Goal: Find contact information: Find contact information

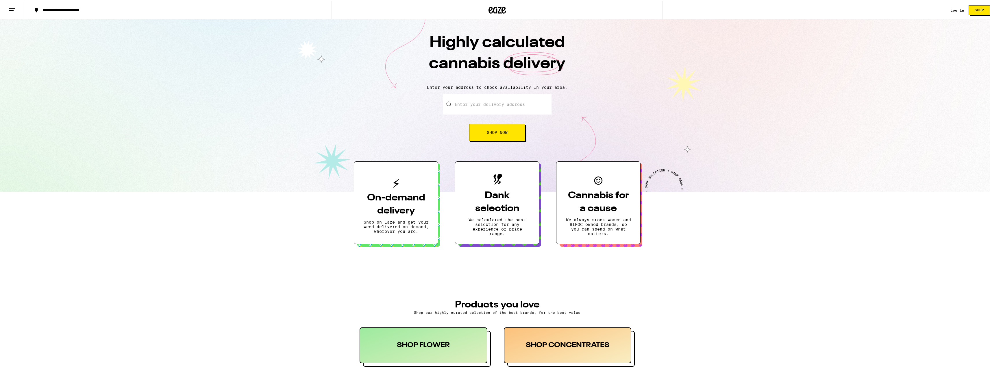
click at [15, 11] on icon at bounding box center [12, 8] width 7 height 7
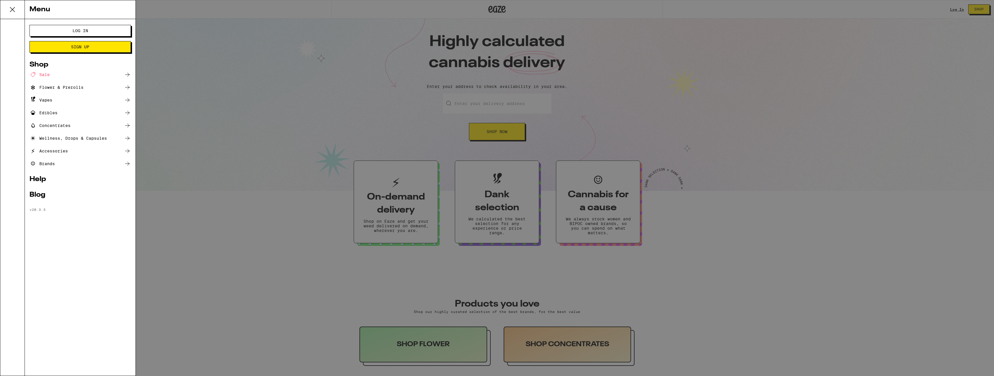
click at [46, 176] on link "Help" at bounding box center [79, 179] width 101 height 7
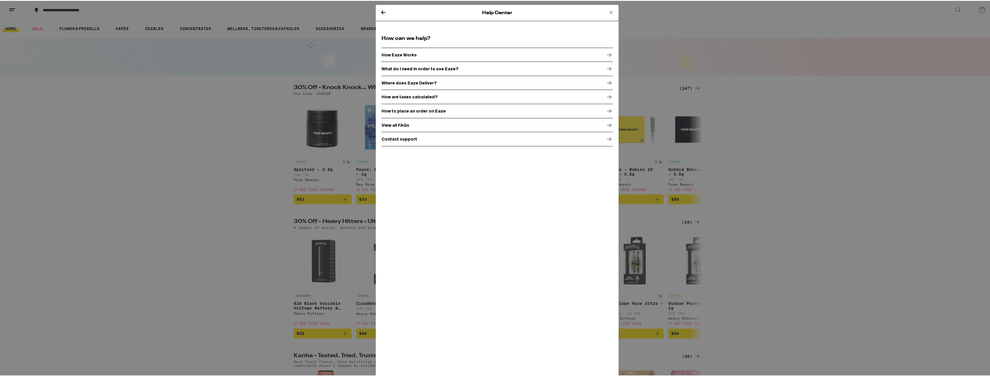
click at [397, 138] on p "Contact support" at bounding box center [400, 138] width 36 height 5
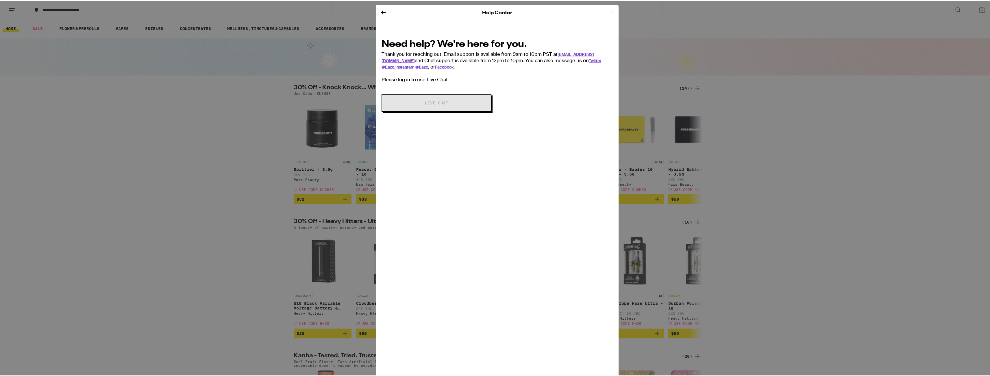
click at [608, 10] on icon at bounding box center [611, 11] width 7 height 7
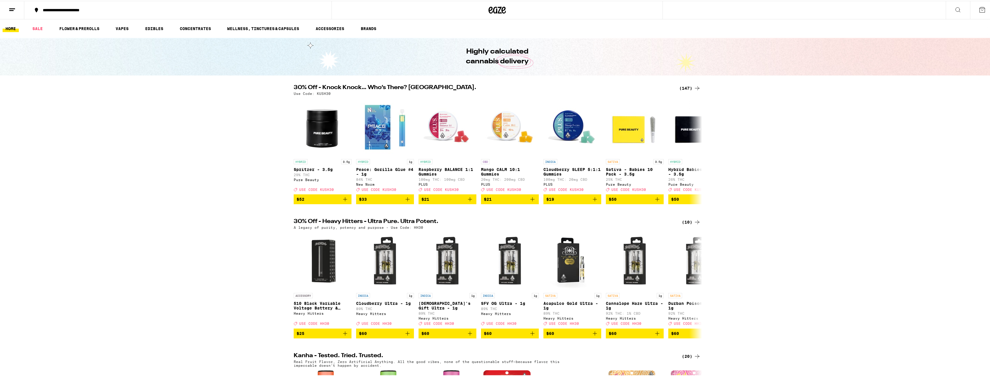
click at [659, 73] on div "Highly calculated cannabis delivery" at bounding box center [497, 56] width 994 height 38
click at [256, 181] on div "30% Off - Knock Knock… Who’s There? Kush. (147) Use Code: KUSH30 HYBRID 3.5g Sp…" at bounding box center [497, 143] width 994 height 119
click at [941, 145] on div "30% Off - Knock Knock… Who’s There? Kush. (147) Use Code: KUSH30 HYBRID 3.5g Sp…" at bounding box center [497, 143] width 994 height 119
click at [8, 25] on link "HOME" at bounding box center [11, 27] width 16 height 7
click at [976, 16] on button at bounding box center [982, 9] width 24 height 18
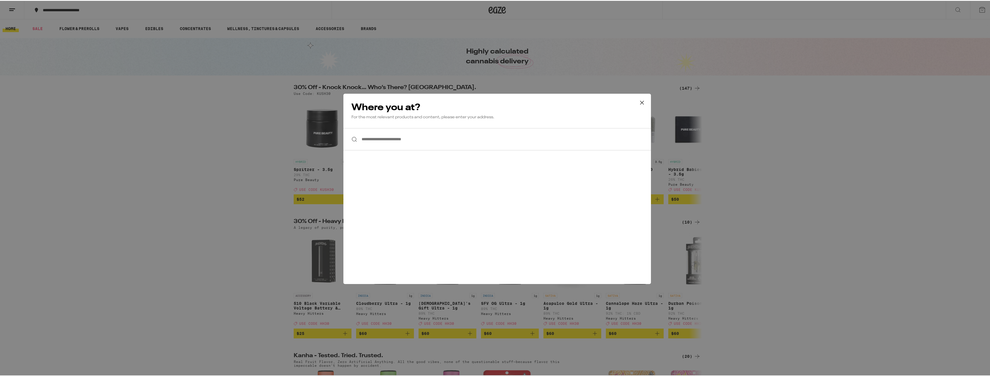
click at [643, 101] on icon at bounding box center [642, 101] width 9 height 9
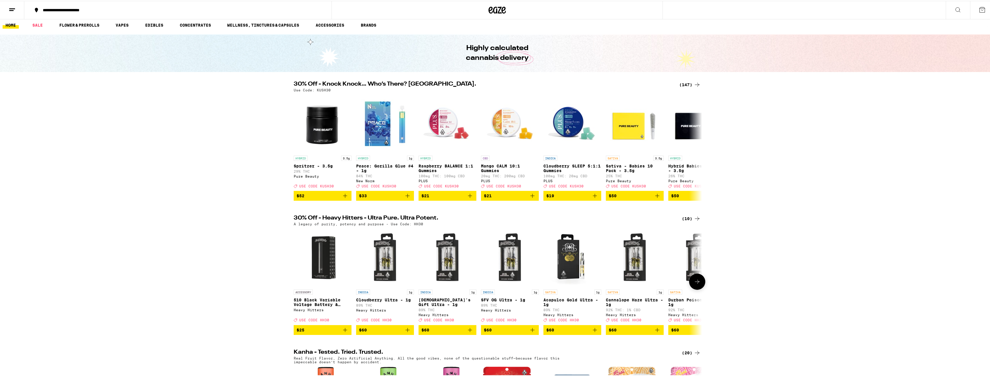
scroll to position [11, 0]
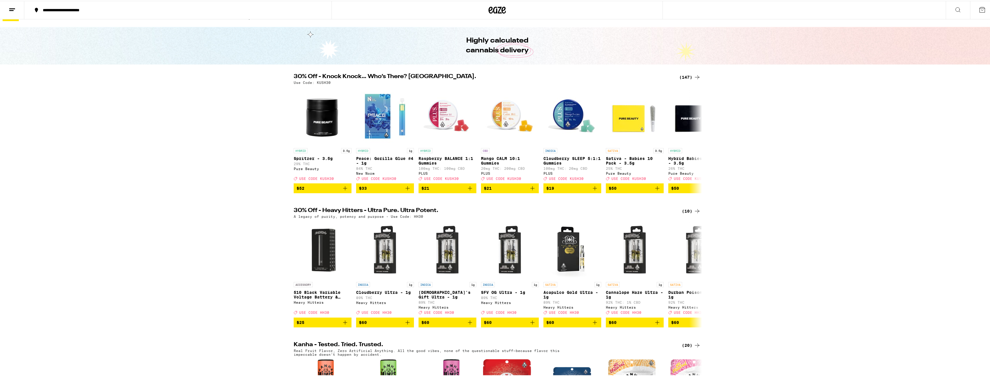
click at [979, 11] on icon at bounding box center [982, 8] width 7 height 7
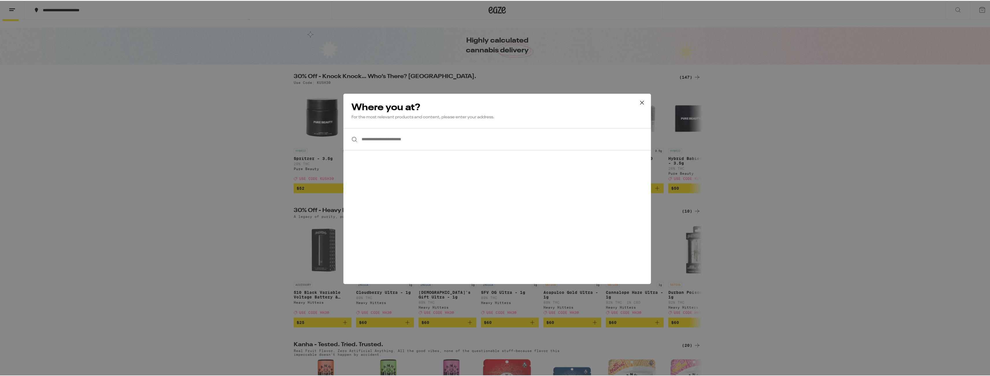
click at [640, 103] on icon at bounding box center [642, 101] width 9 height 9
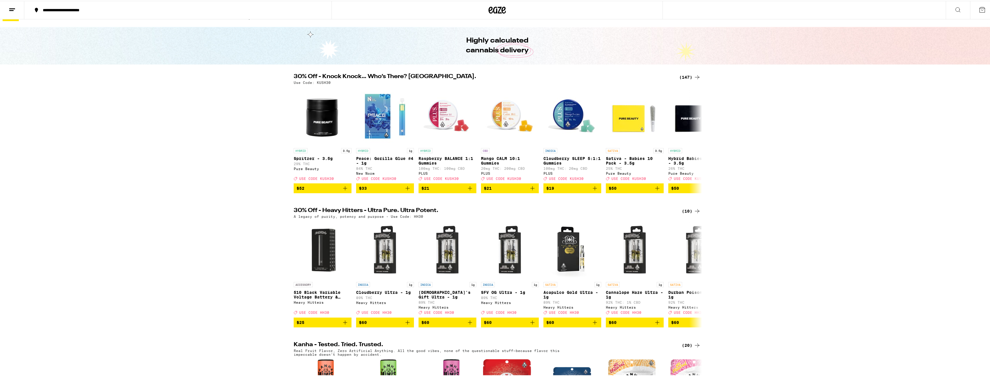
click at [491, 7] on icon at bounding box center [496, 9] width 17 height 10
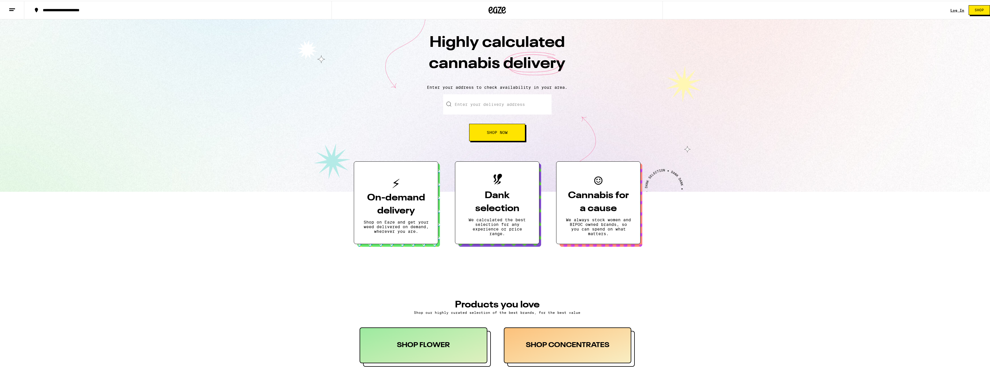
click at [104, 220] on section "On-demand delivery Shop on Eaze and get your weed delivered on demand, wherever…" at bounding box center [497, 196] width 994 height 94
